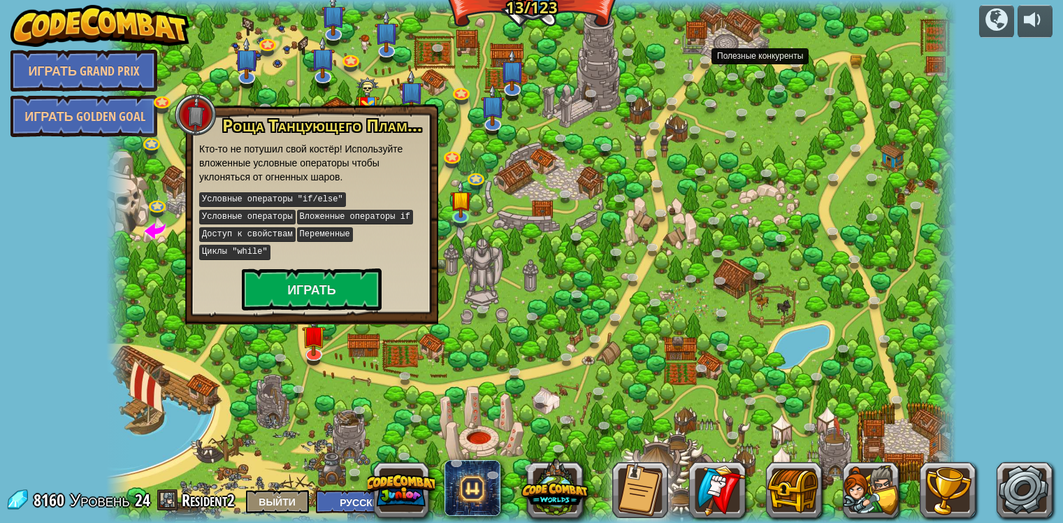
select select "ru"
click at [310, 268] on button "Играть" at bounding box center [312, 289] width 140 height 42
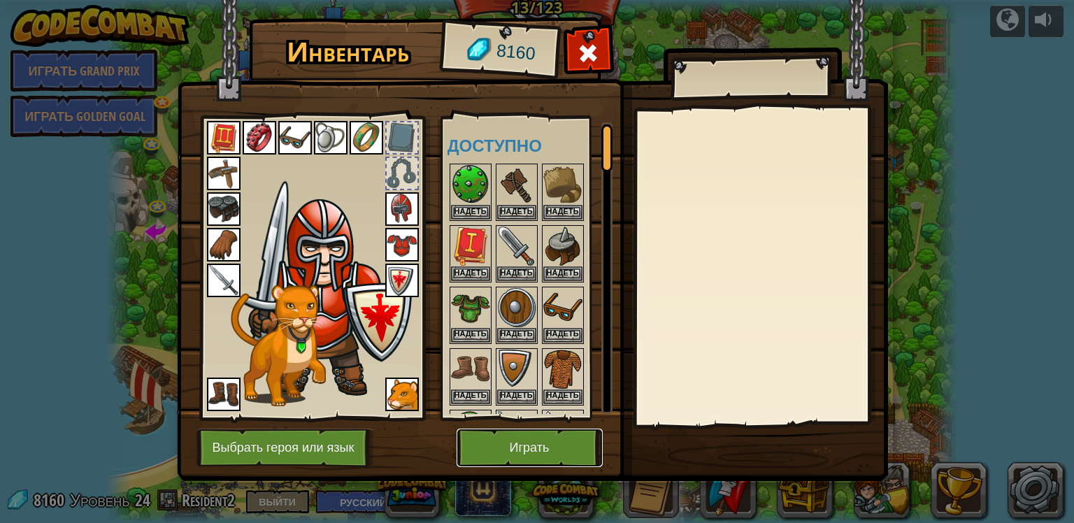
click at [518, 451] on button "Играть" at bounding box center [529, 447] width 146 height 38
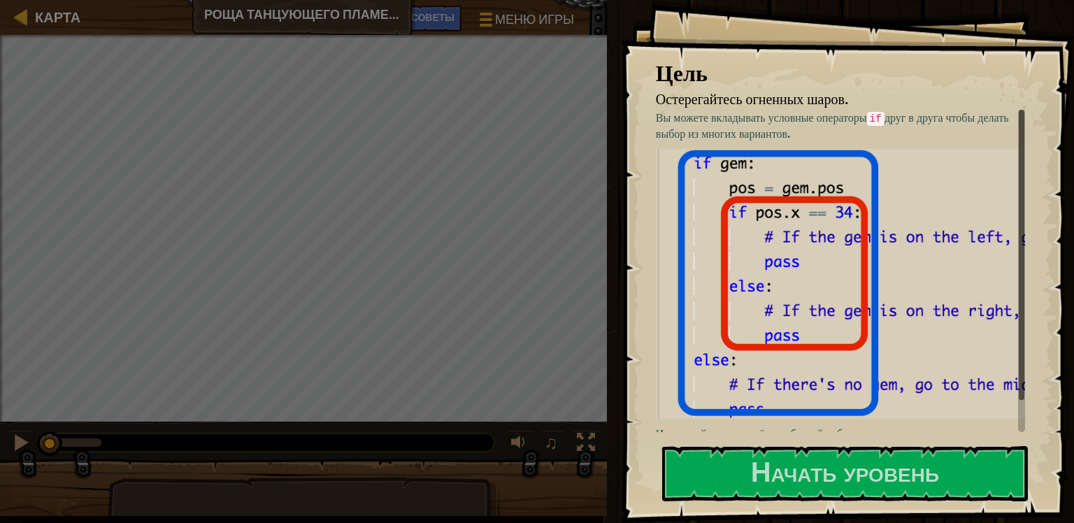
scroll to position [24, 0]
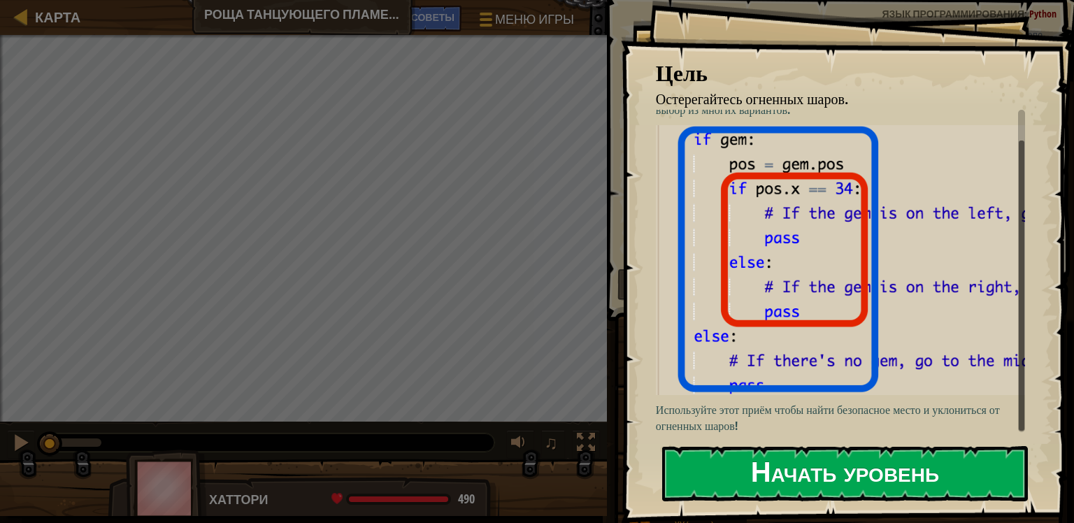
click at [791, 461] on ya-tr-span "Начать уровень" at bounding box center [845, 471] width 188 height 38
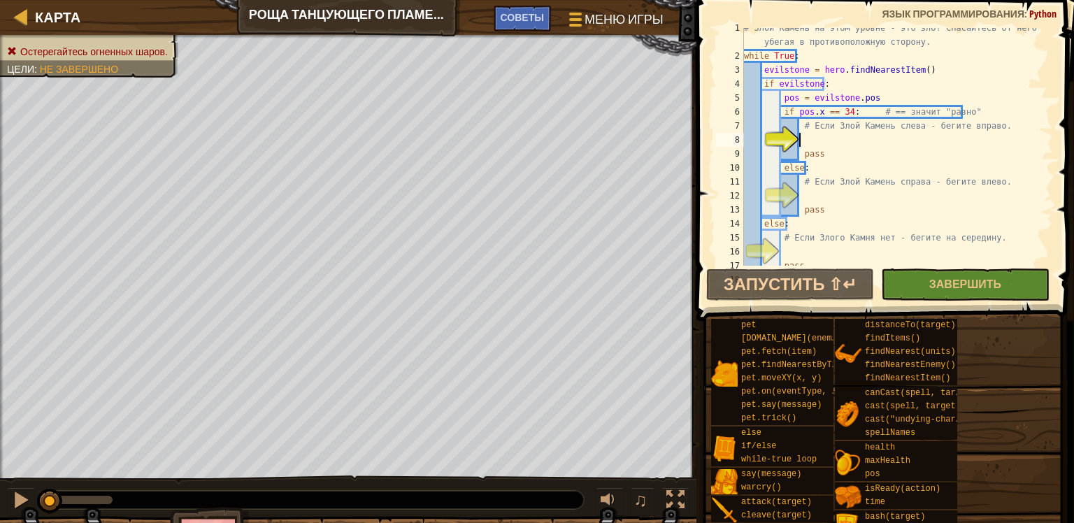
scroll to position [0, 0]
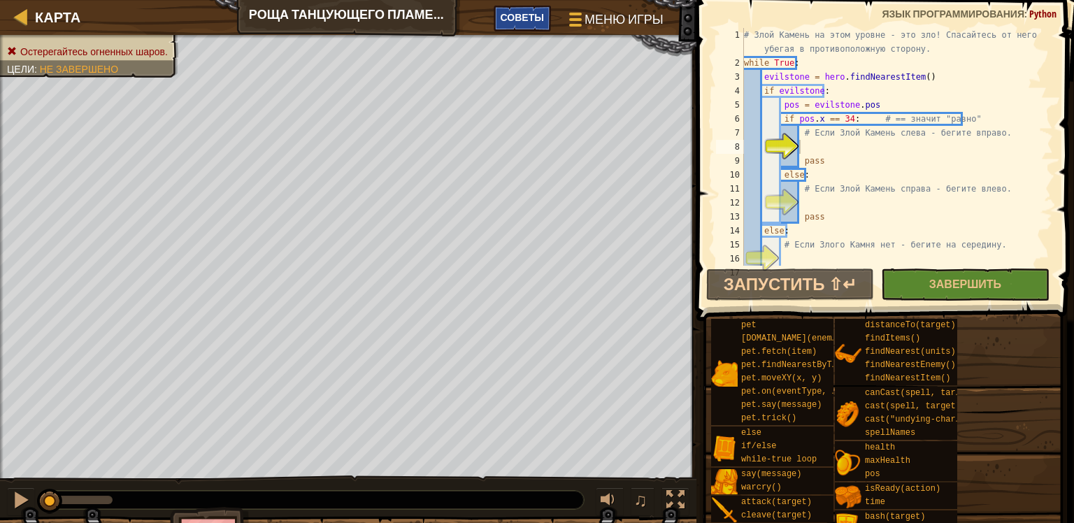
click at [514, 15] on ya-tr-span "Советы" at bounding box center [521, 16] width 43 height 13
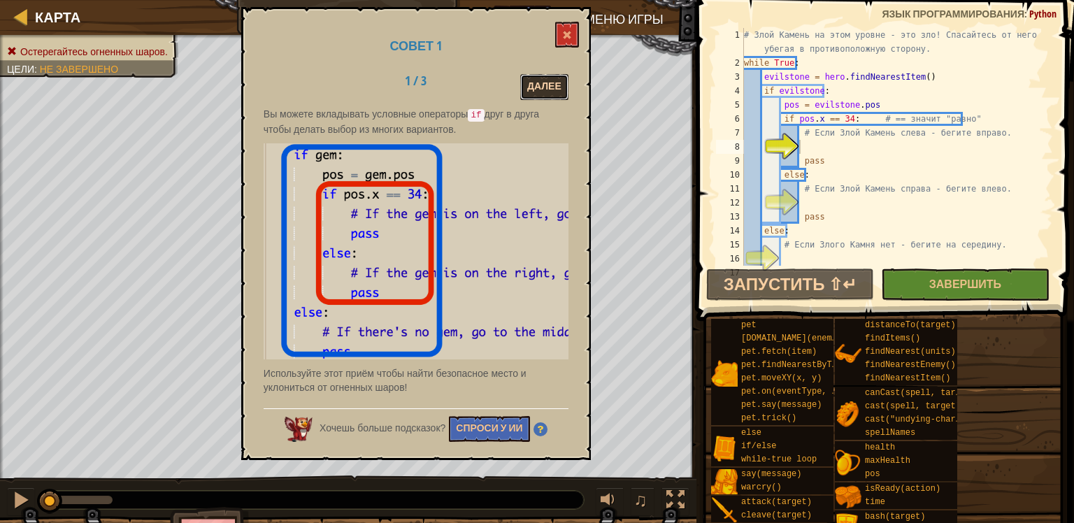
click at [539, 82] on button "Далее" at bounding box center [544, 87] width 48 height 26
